Goal: Check status: Check status

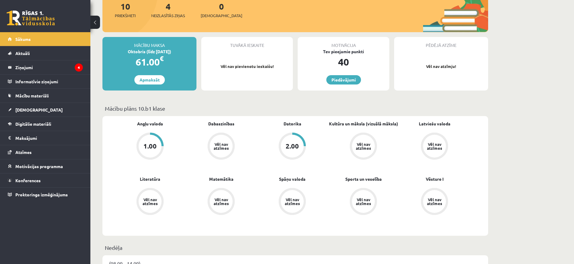
scroll to position [81, 0]
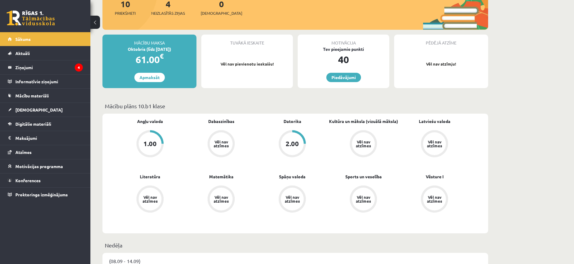
click at [149, 141] on div "1.00" at bounding box center [149, 144] width 13 height 7
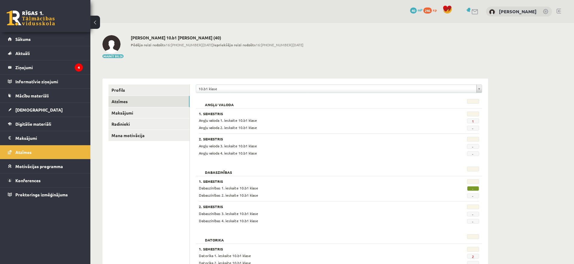
click at [470, 121] on span "1" at bounding box center [473, 121] width 12 height 5
click at [130, 103] on link "Atzīmes" at bounding box center [148, 101] width 81 height 11
click at [133, 114] on link "Maksājumi" at bounding box center [148, 113] width 81 height 11
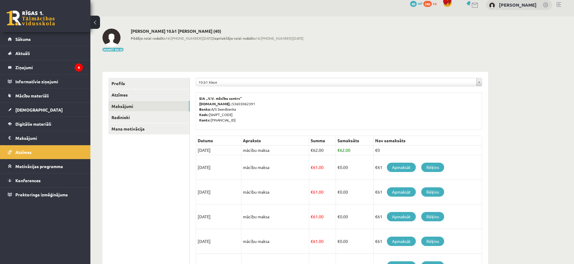
scroll to position [5, 0]
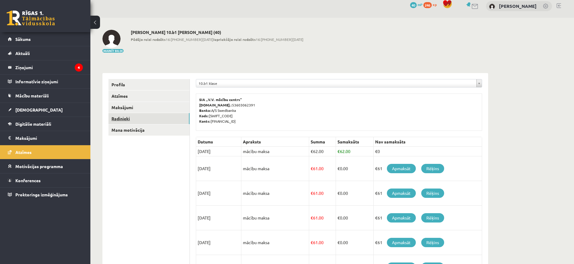
click at [129, 120] on link "Radinieki" at bounding box center [148, 118] width 81 height 11
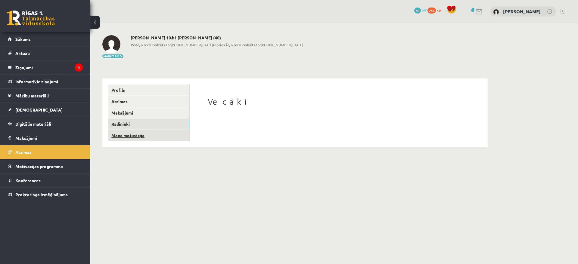
click at [132, 136] on link "Mana motivācija" at bounding box center [148, 135] width 81 height 11
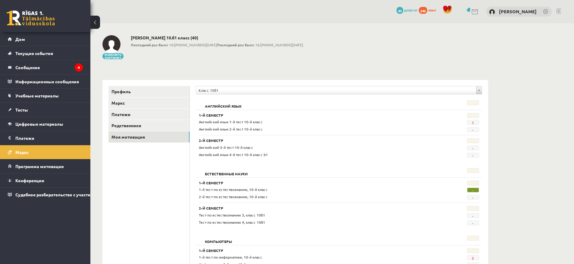
click at [473, 192] on font "-" at bounding box center [473, 190] width 2 height 5
drag, startPoint x: 473, startPoint y: 192, endPoint x: 467, endPoint y: 192, distance: 5.5
click at [467, 192] on span "-" at bounding box center [473, 190] width 12 height 5
